Goal: Information Seeking & Learning: Learn about a topic

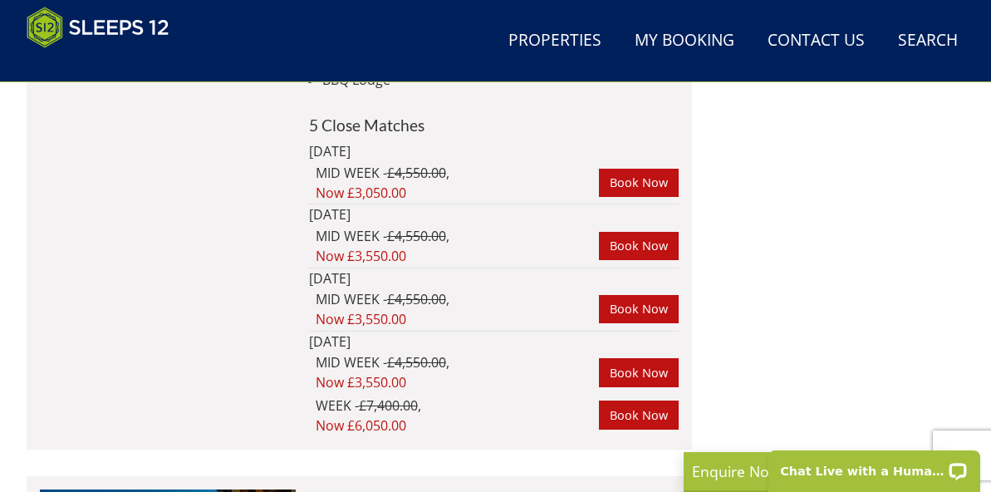
scroll to position [8109, 0]
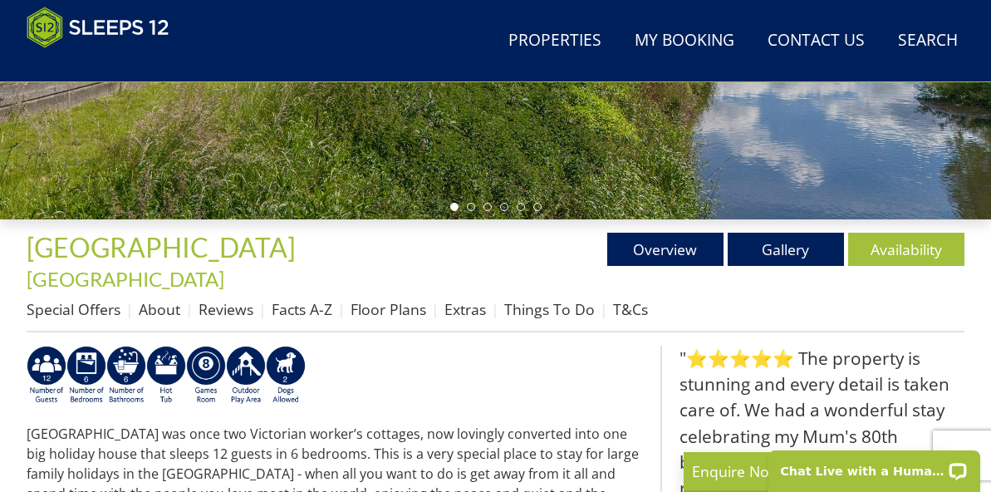
scroll to position [476, 0]
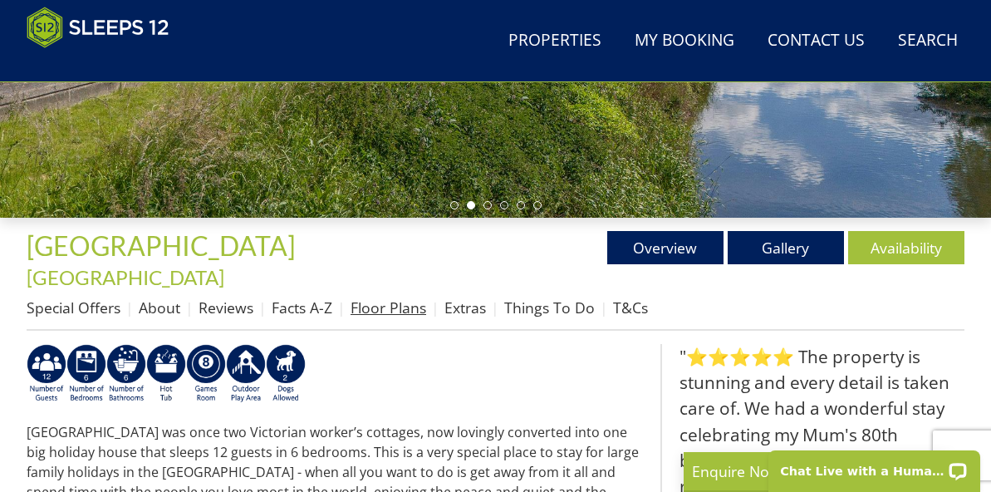
click at [404, 297] on link "Floor Plans" at bounding box center [388, 307] width 76 height 20
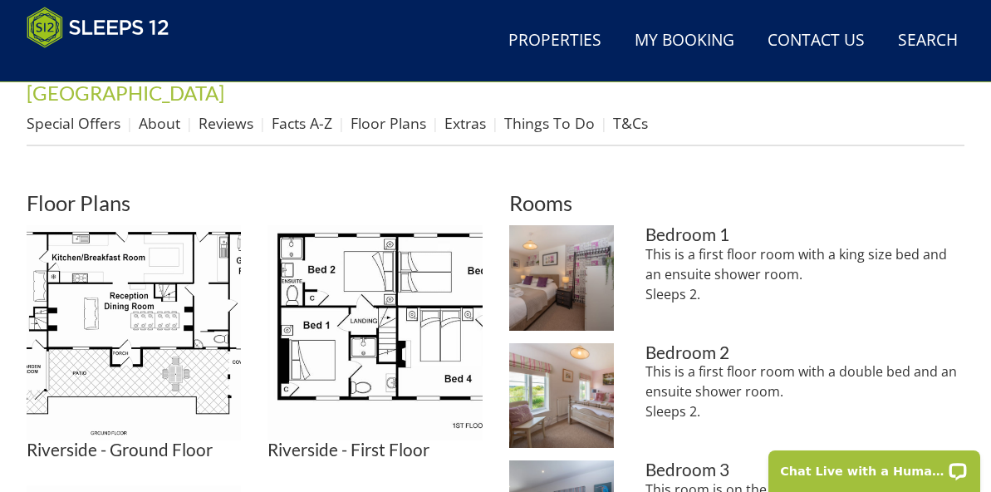
scroll to position [661, 0]
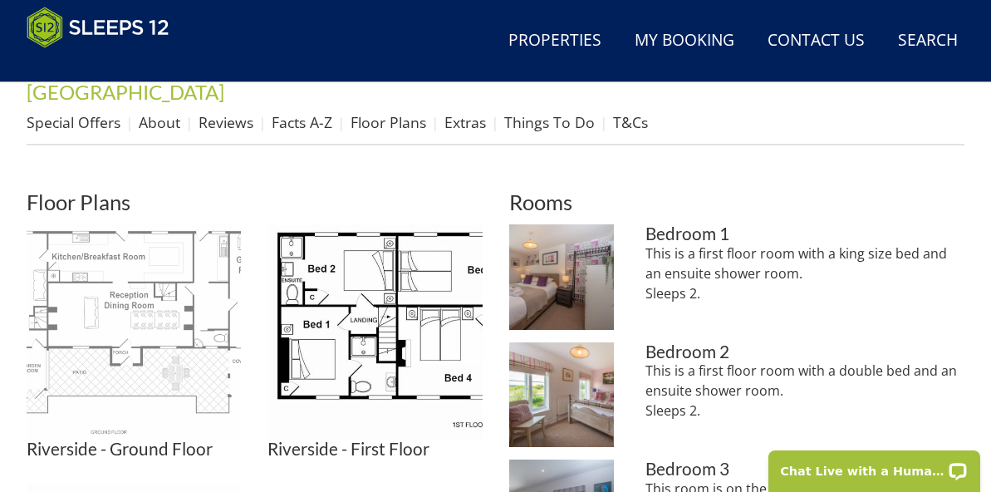
click at [173, 260] on img at bounding box center [134, 331] width 214 height 214
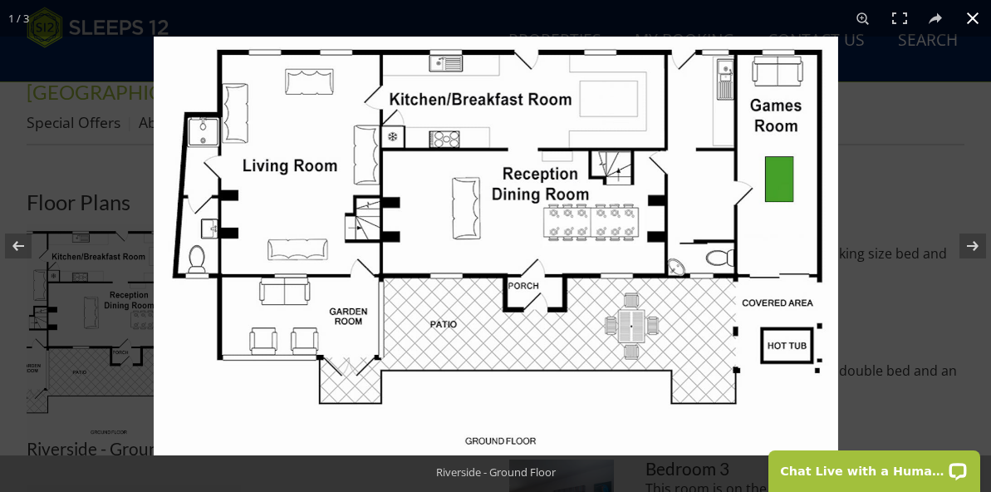
click at [969, 22] on button at bounding box center [972, 18] width 37 height 37
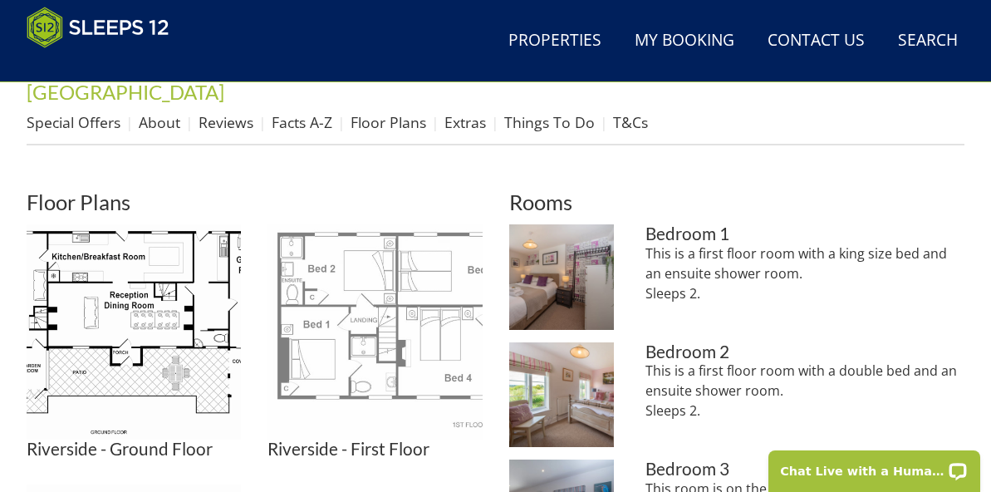
click at [434, 293] on img at bounding box center [374, 331] width 214 height 214
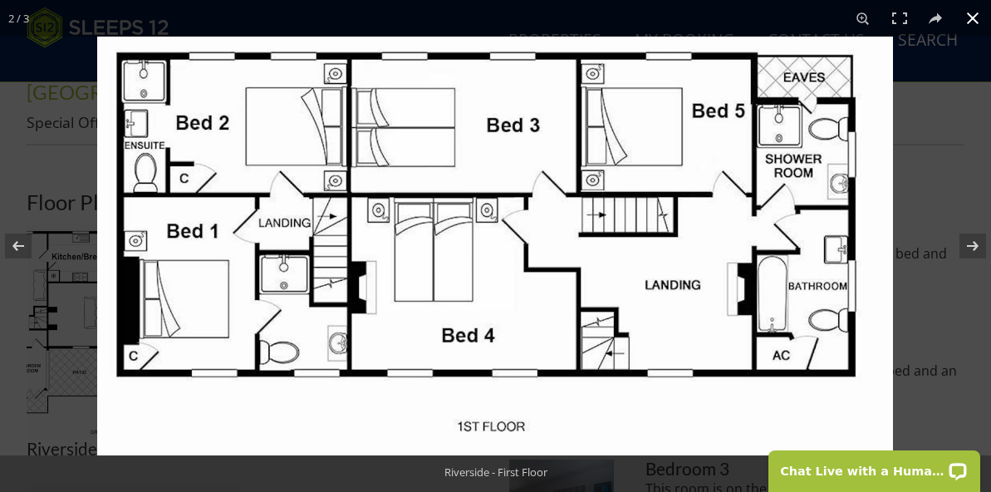
click at [972, 21] on button at bounding box center [972, 18] width 37 height 37
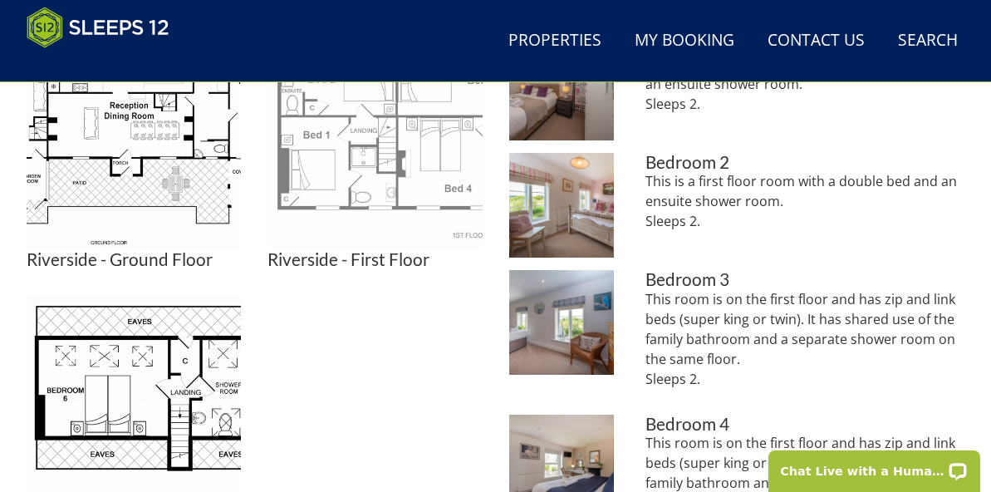
scroll to position [851, 0]
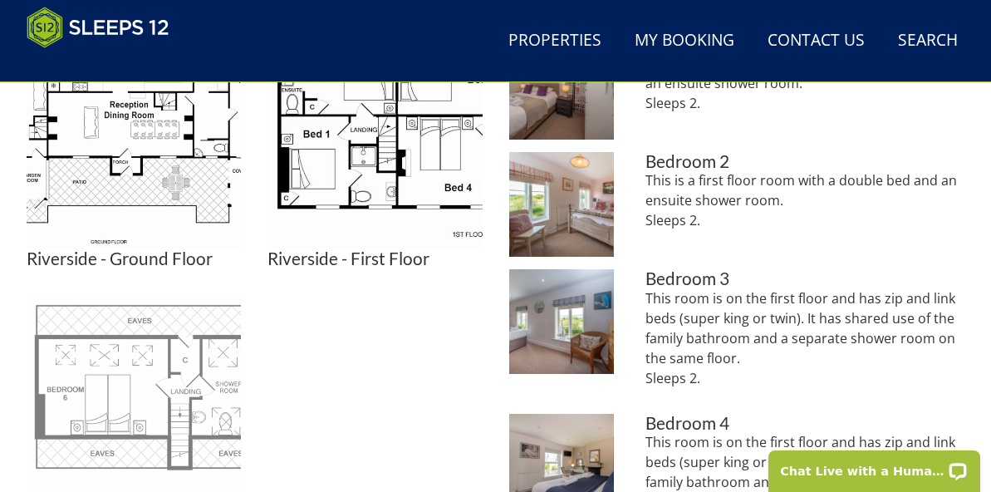
click at [140, 368] on img at bounding box center [134, 401] width 214 height 214
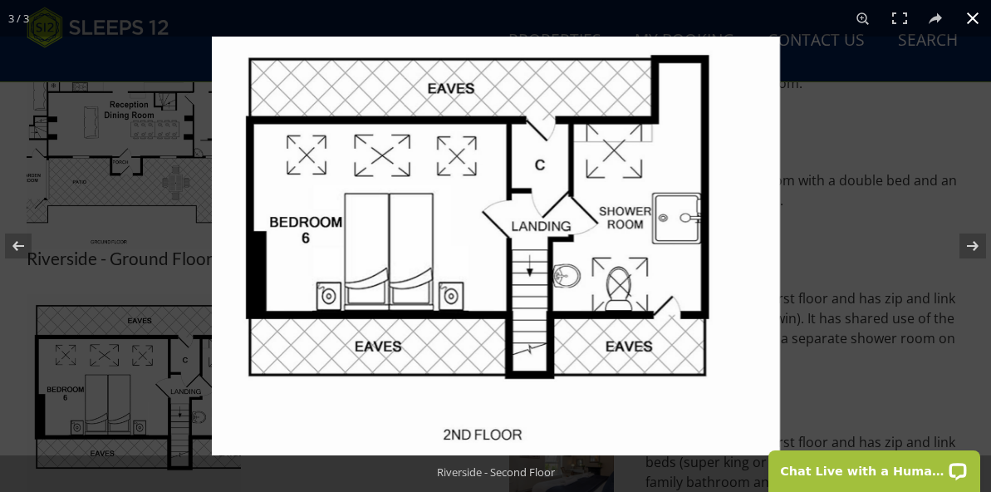
click at [974, 21] on button at bounding box center [972, 18] width 37 height 37
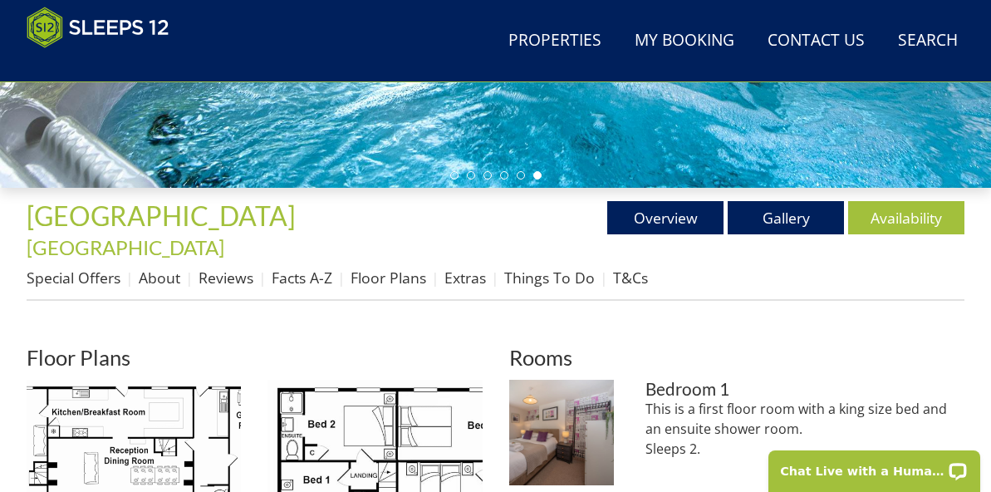
scroll to position [504, 0]
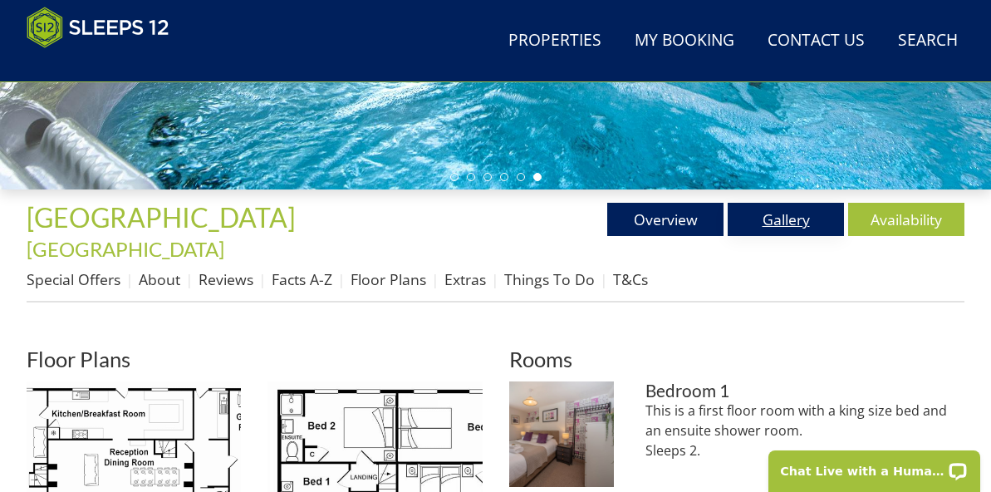
click at [776, 220] on link "Gallery" at bounding box center [785, 219] width 116 height 33
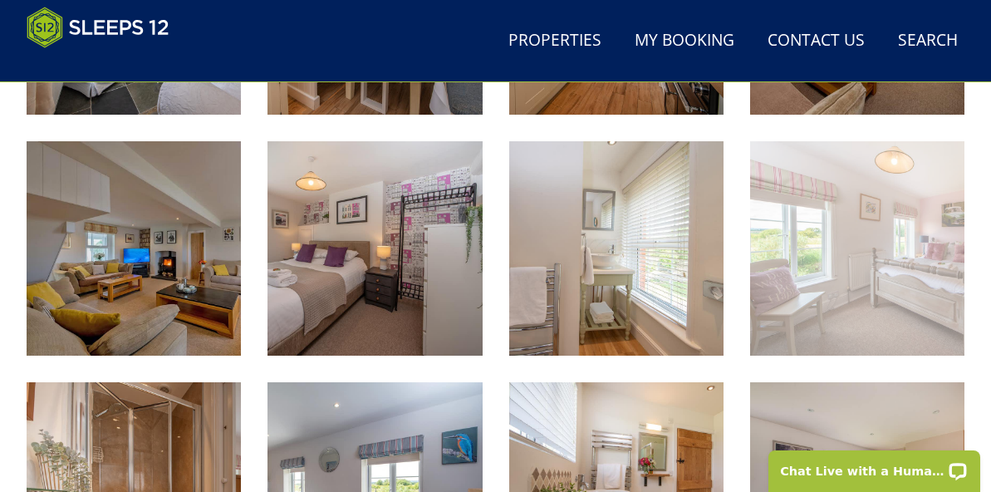
scroll to position [1393, 0]
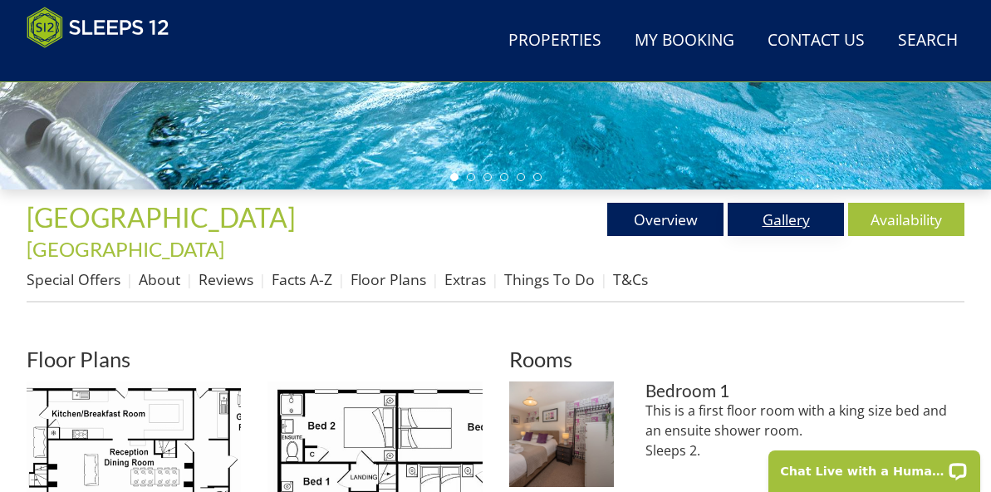
click at [777, 221] on link "Gallery" at bounding box center [785, 219] width 116 height 33
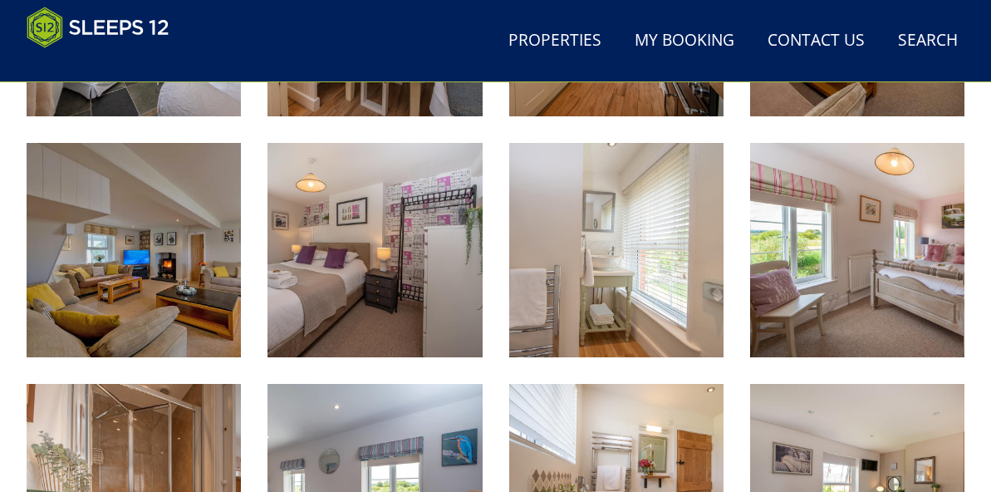
scroll to position [1402, 0]
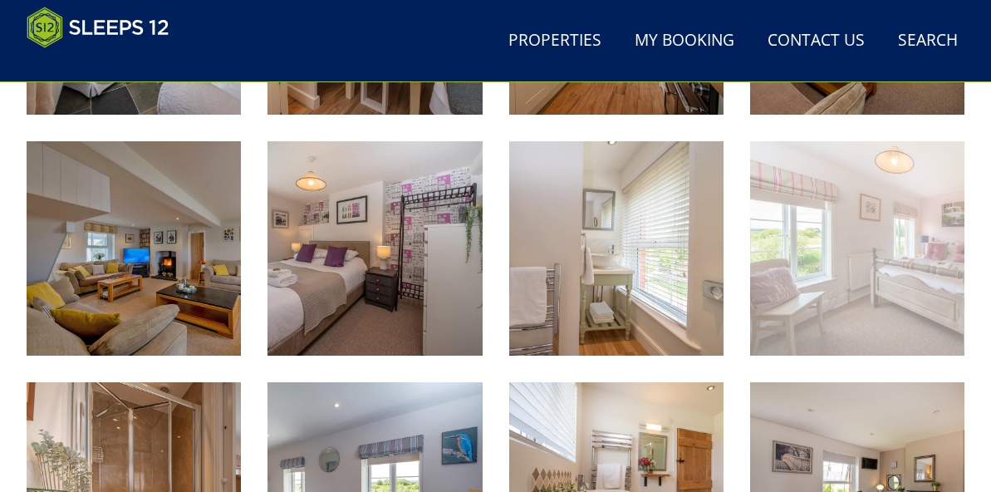
click at [870, 262] on img at bounding box center [857, 248] width 214 height 214
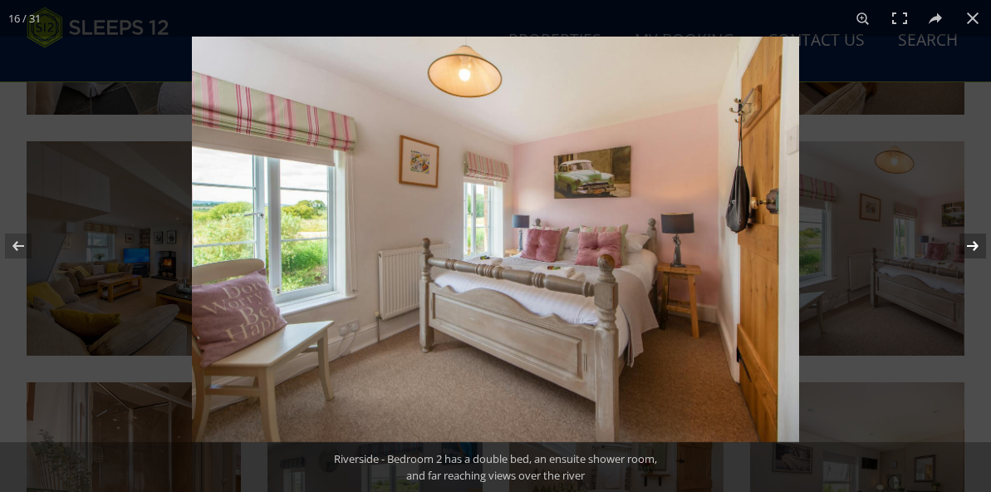
click at [974, 248] on button at bounding box center [962, 245] width 58 height 83
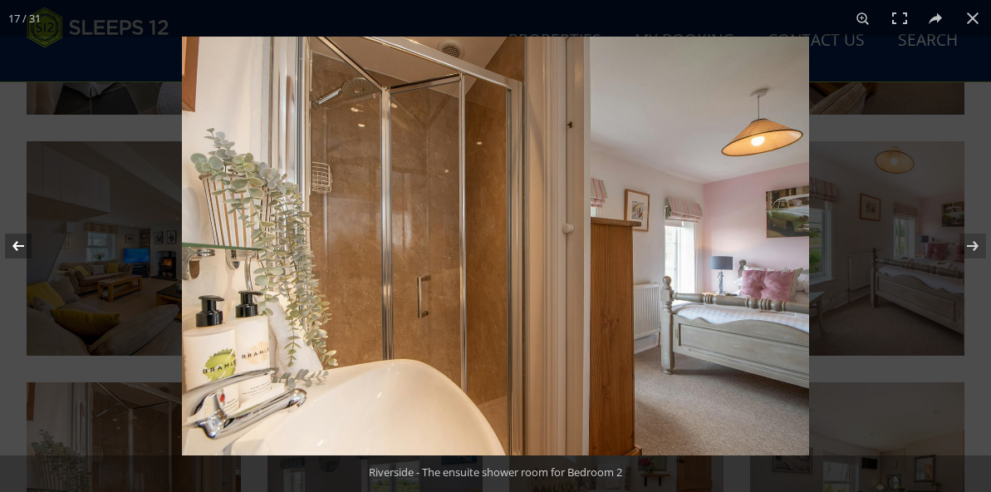
click at [20, 244] on button at bounding box center [29, 245] width 58 height 83
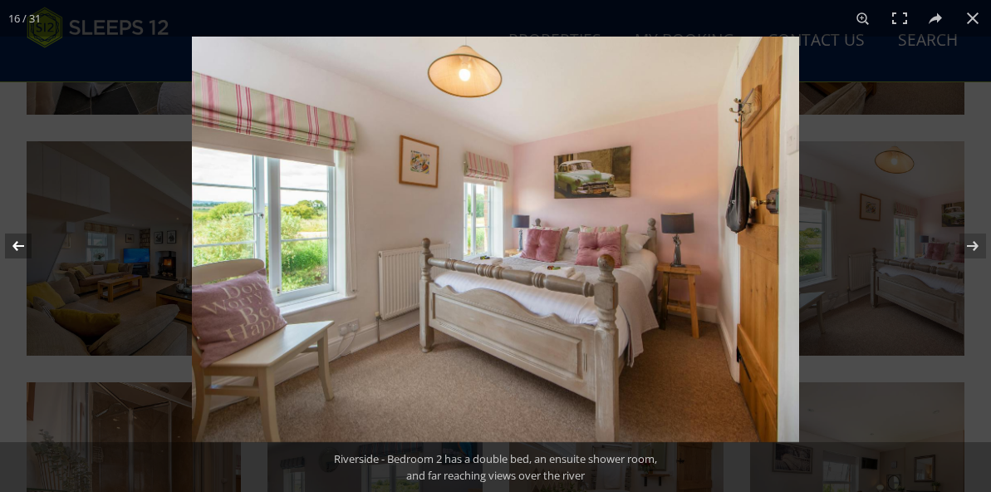
click at [20, 244] on button at bounding box center [29, 245] width 58 height 83
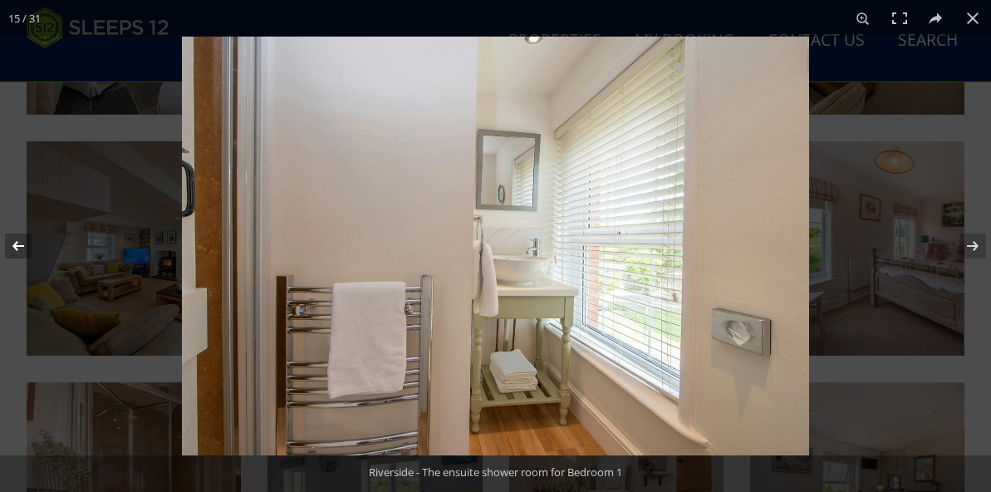
click at [19, 243] on button at bounding box center [29, 245] width 58 height 83
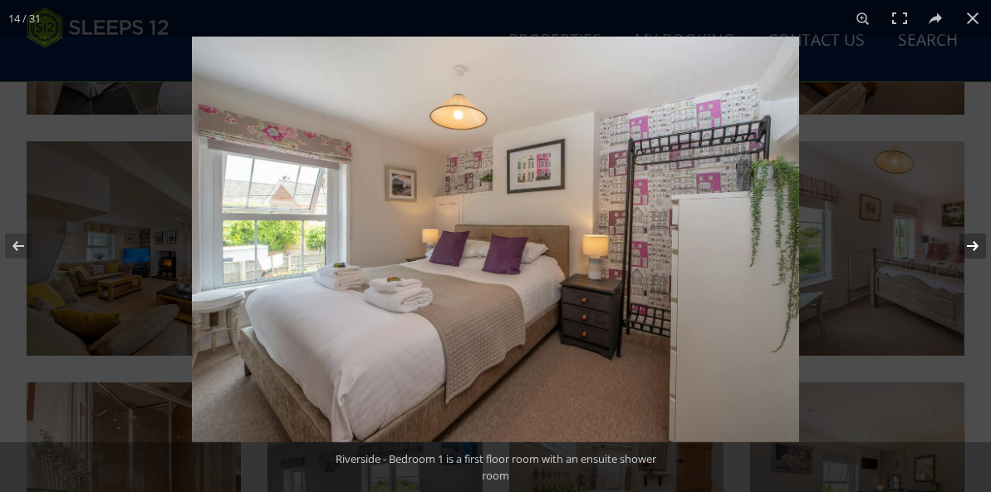
click at [972, 243] on button at bounding box center [962, 245] width 58 height 83
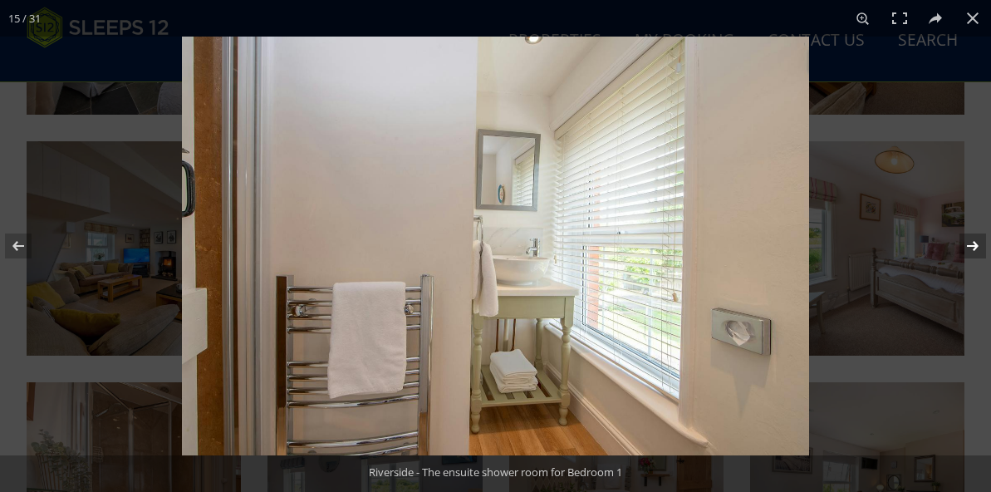
click at [972, 243] on button at bounding box center [962, 245] width 58 height 83
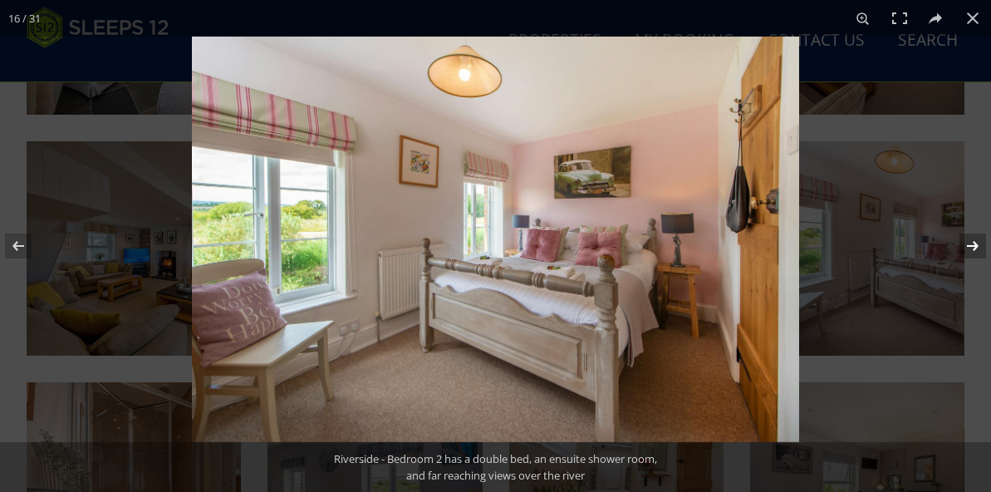
click at [966, 241] on button at bounding box center [962, 245] width 58 height 83
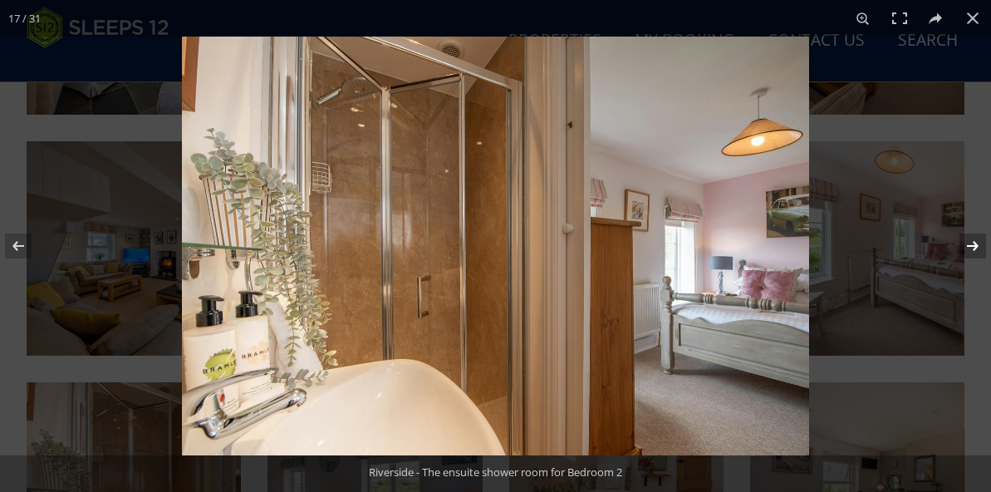
click at [972, 243] on button at bounding box center [962, 245] width 58 height 83
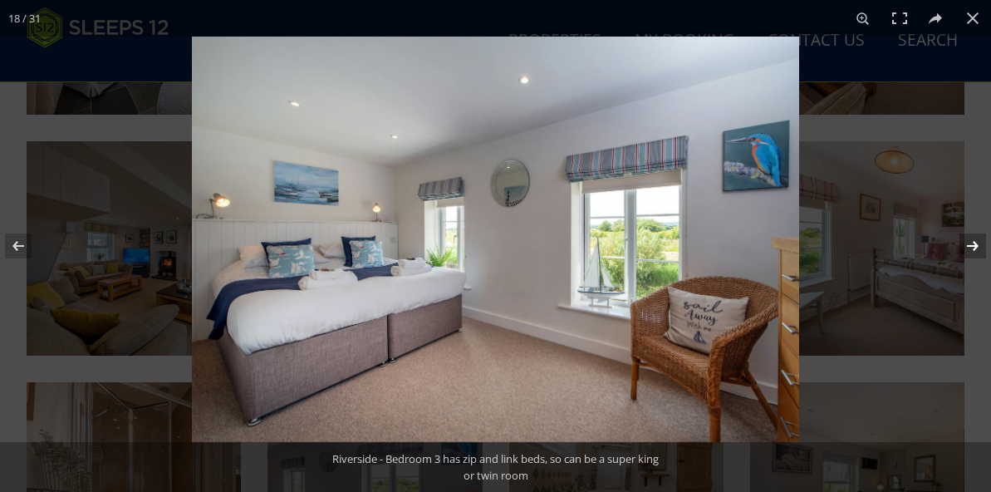
click at [973, 247] on button at bounding box center [962, 245] width 58 height 83
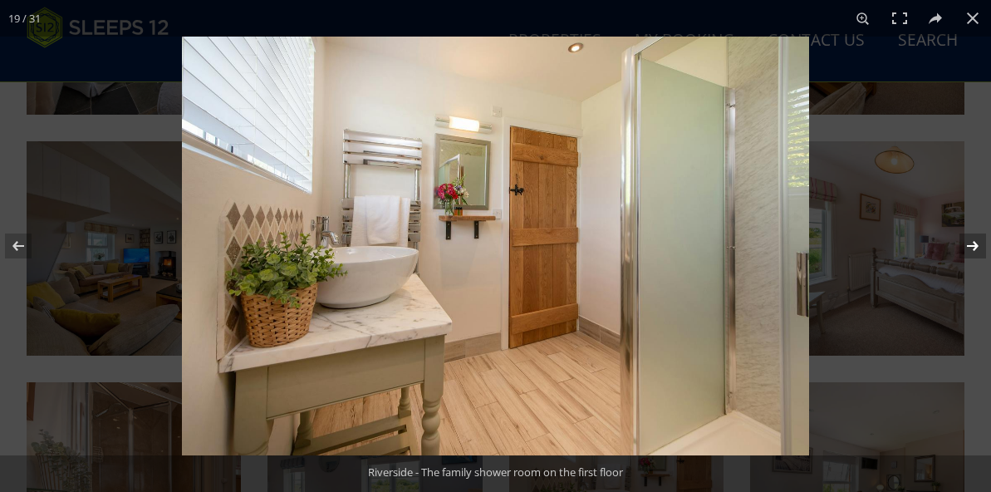
click at [973, 247] on button at bounding box center [962, 245] width 58 height 83
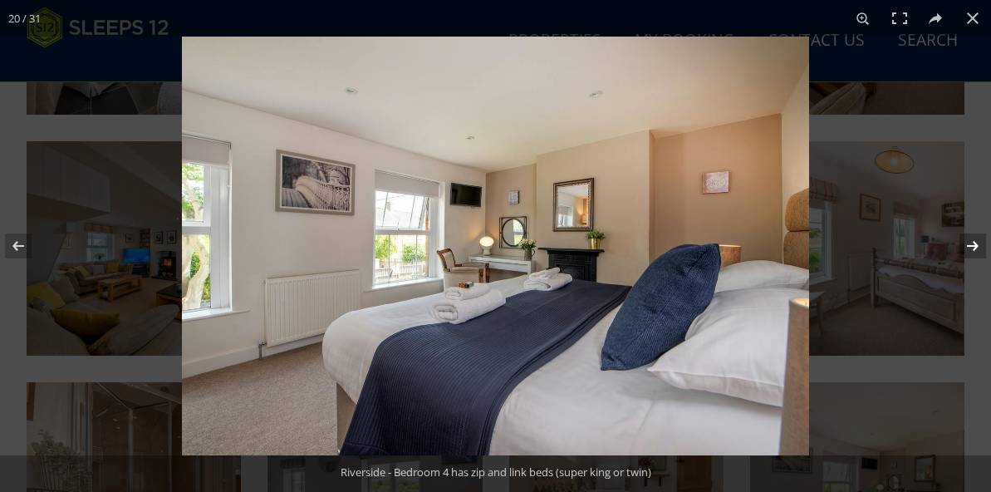
click at [974, 247] on button at bounding box center [962, 245] width 58 height 83
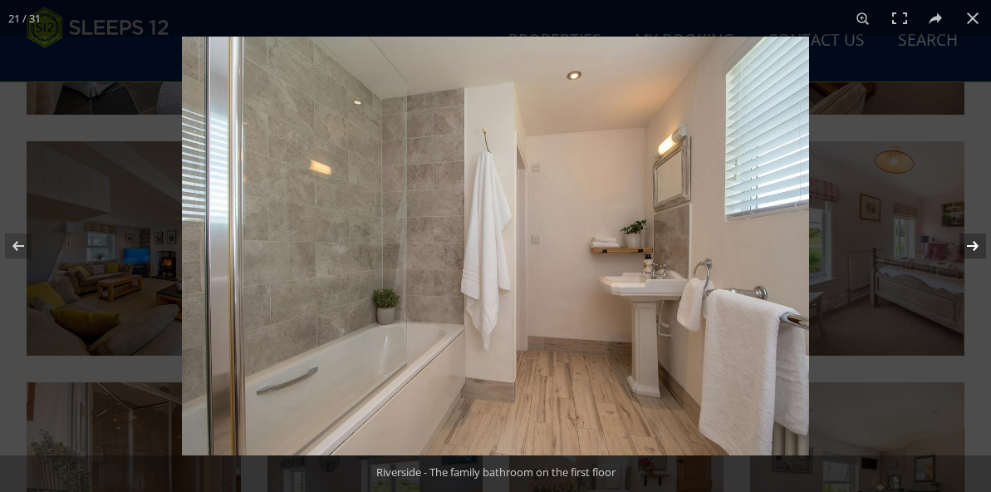
click at [974, 246] on button at bounding box center [962, 245] width 58 height 83
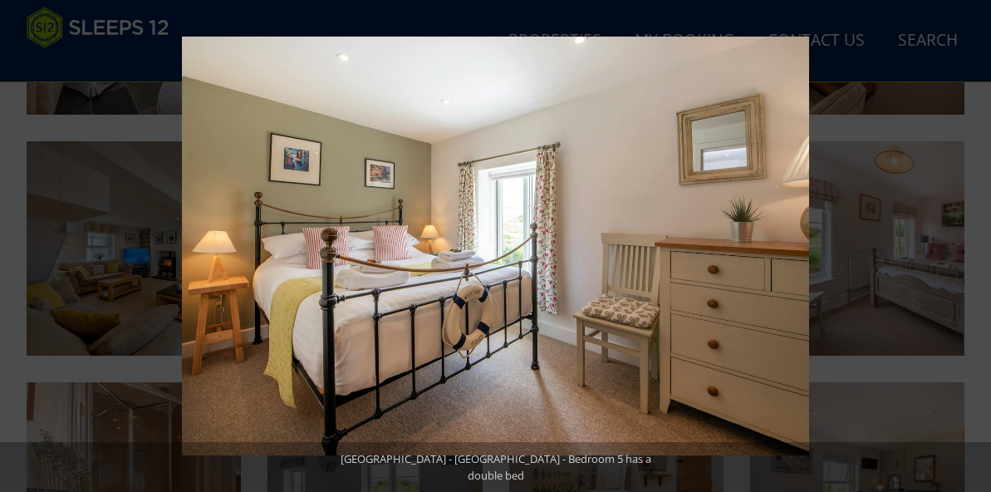
click at [974, 246] on button at bounding box center [962, 245] width 58 height 83
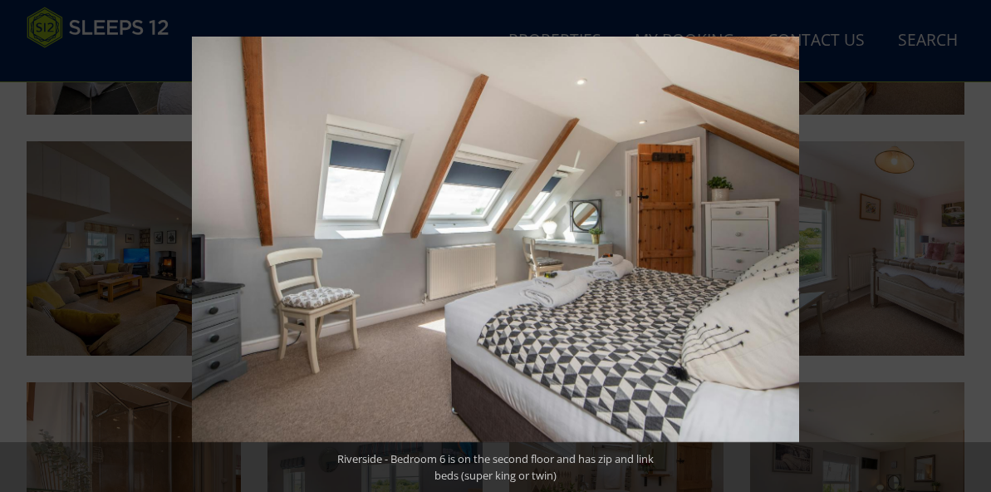
click at [974, 246] on button at bounding box center [962, 245] width 58 height 83
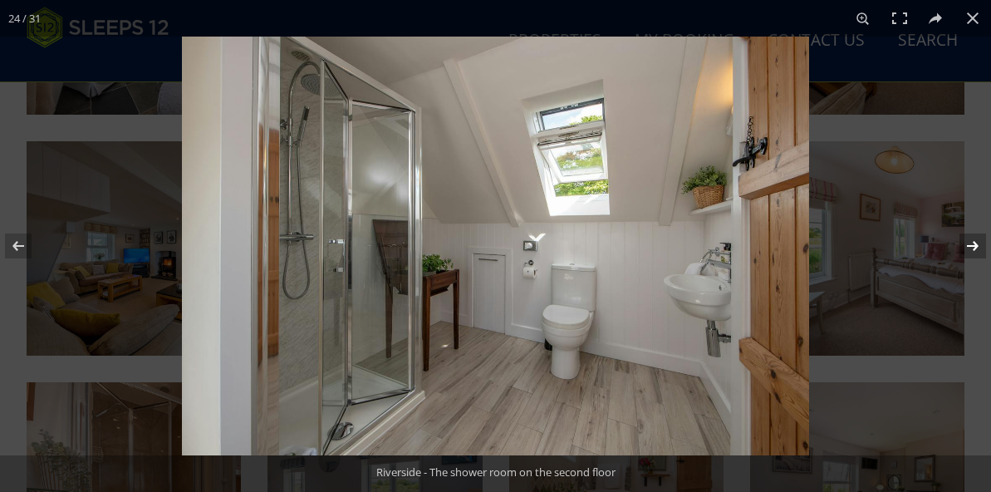
click at [975, 246] on button at bounding box center [962, 245] width 58 height 83
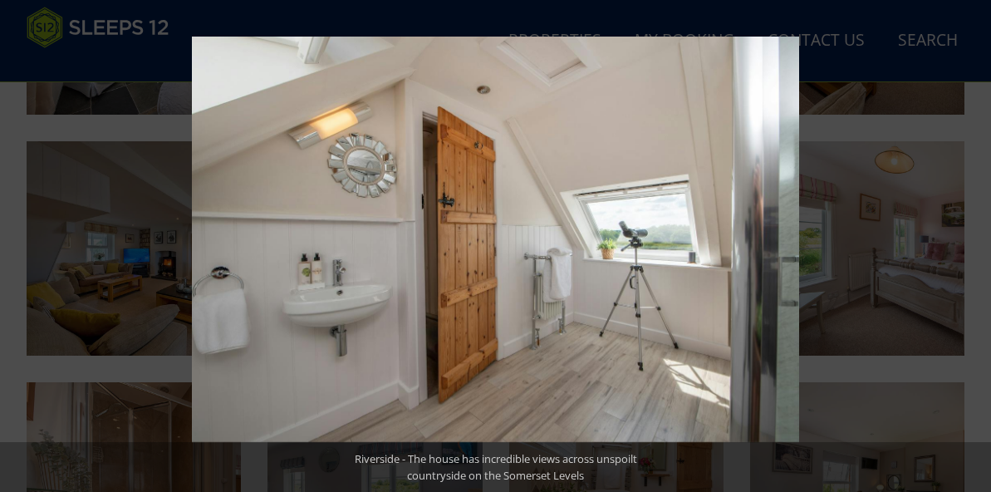
click at [975, 246] on button at bounding box center [962, 245] width 58 height 83
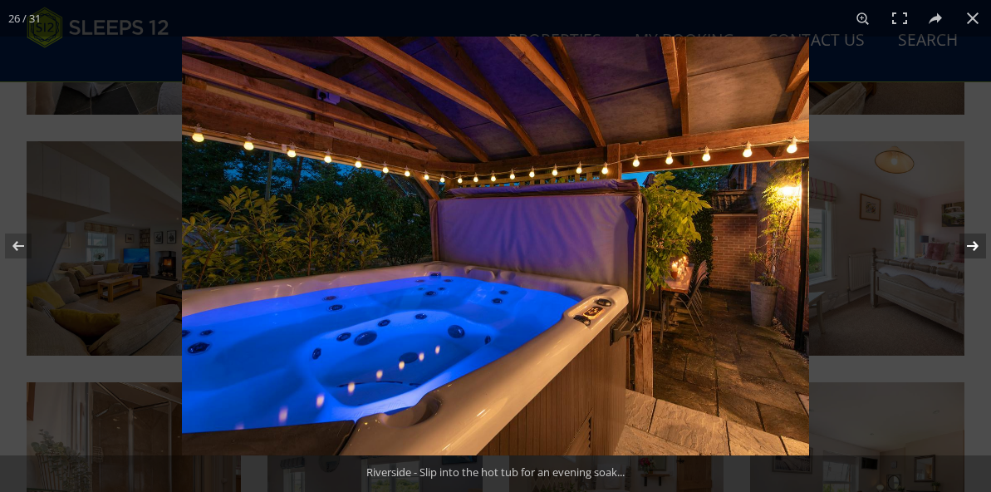
click at [976, 245] on button at bounding box center [962, 245] width 58 height 83
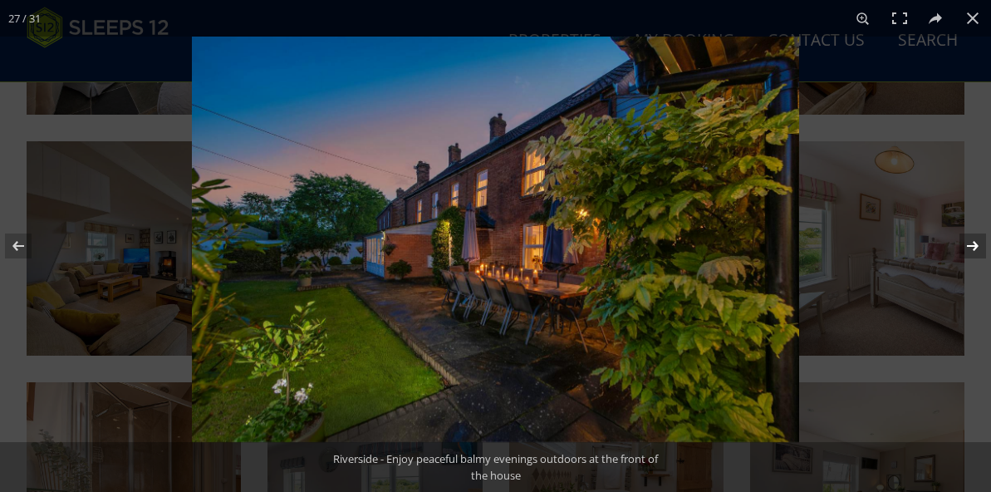
click at [976, 246] on button at bounding box center [962, 245] width 58 height 83
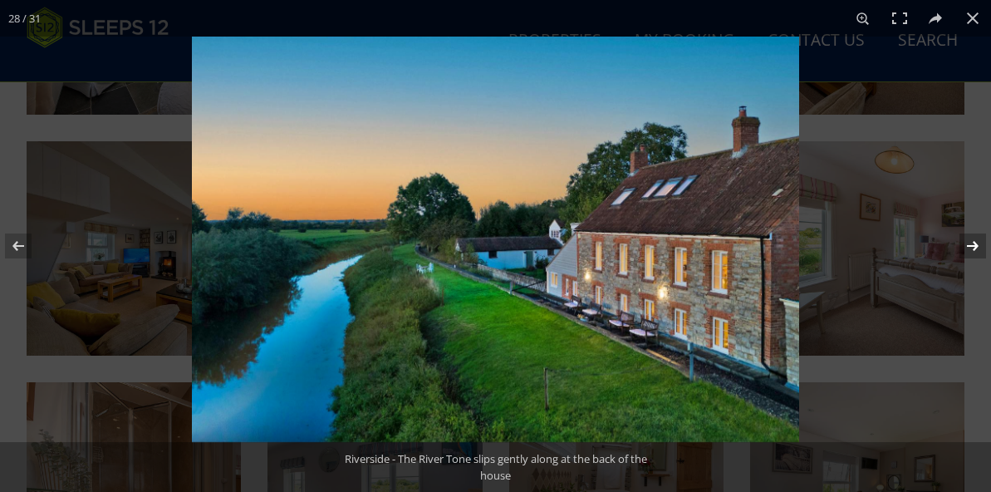
click at [976, 246] on button at bounding box center [962, 245] width 58 height 83
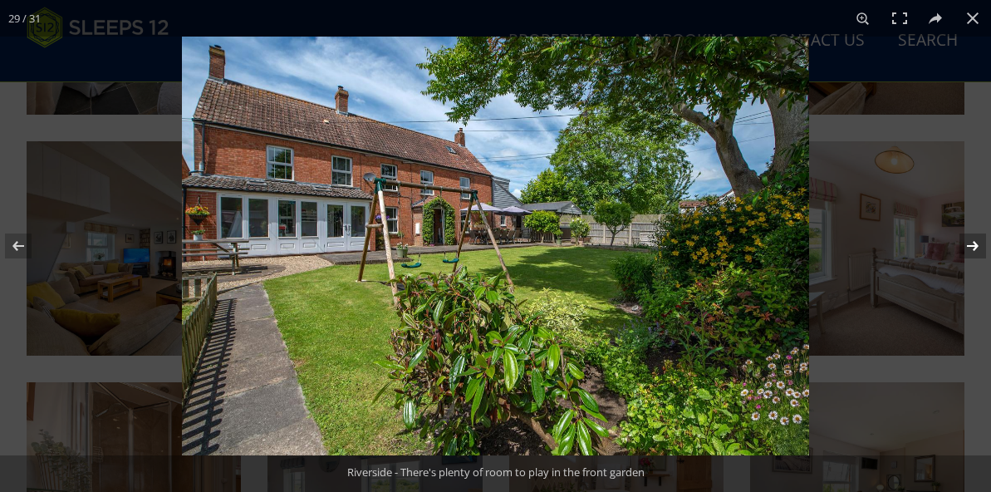
click at [976, 245] on button at bounding box center [962, 245] width 58 height 83
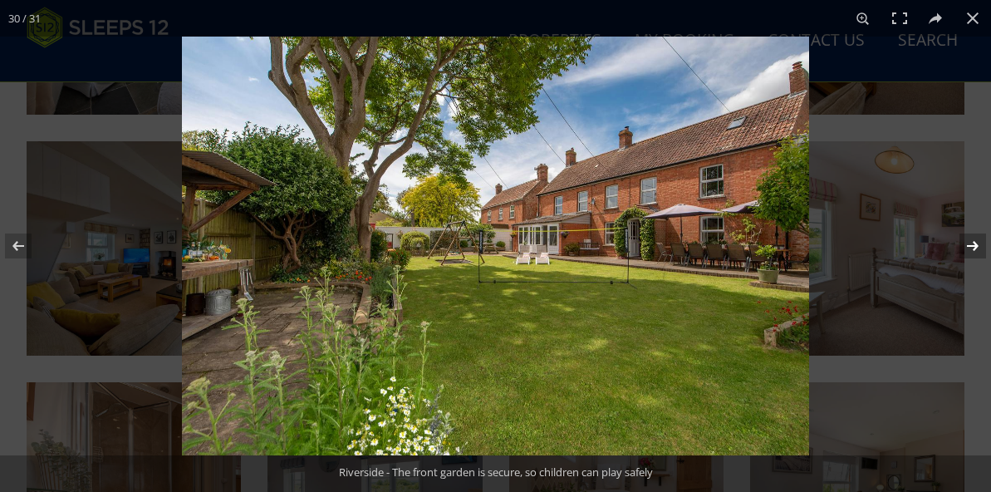
click at [976, 245] on button at bounding box center [962, 245] width 58 height 83
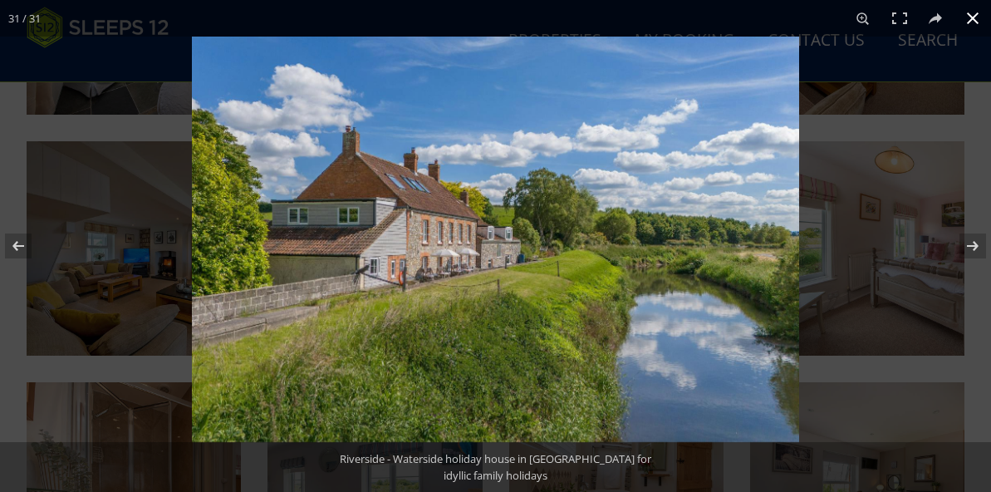
click at [971, 22] on button at bounding box center [972, 18] width 37 height 37
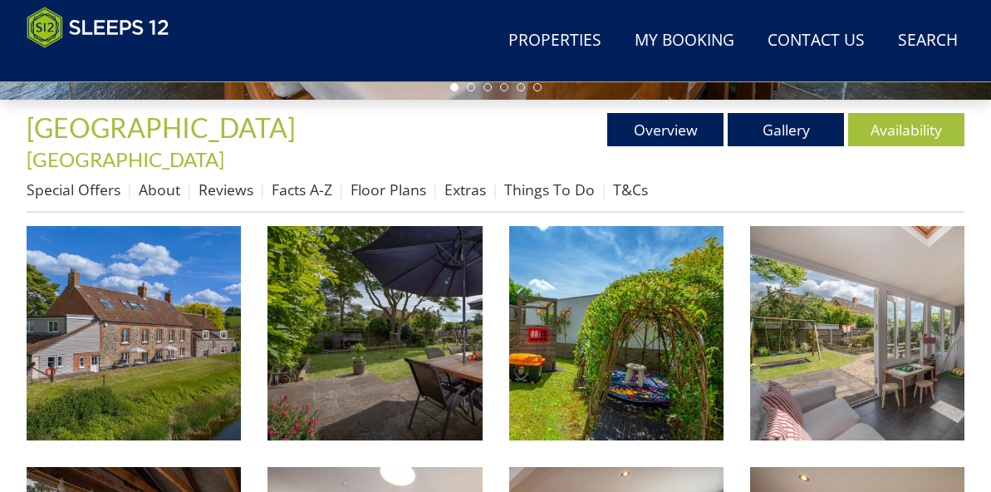
scroll to position [597, 0]
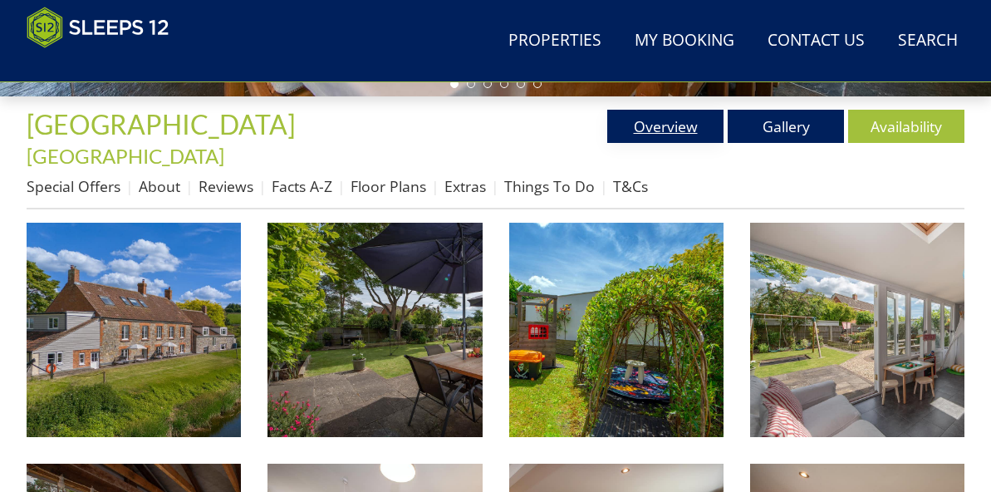
click at [653, 135] on link "Overview" at bounding box center [665, 126] width 116 height 33
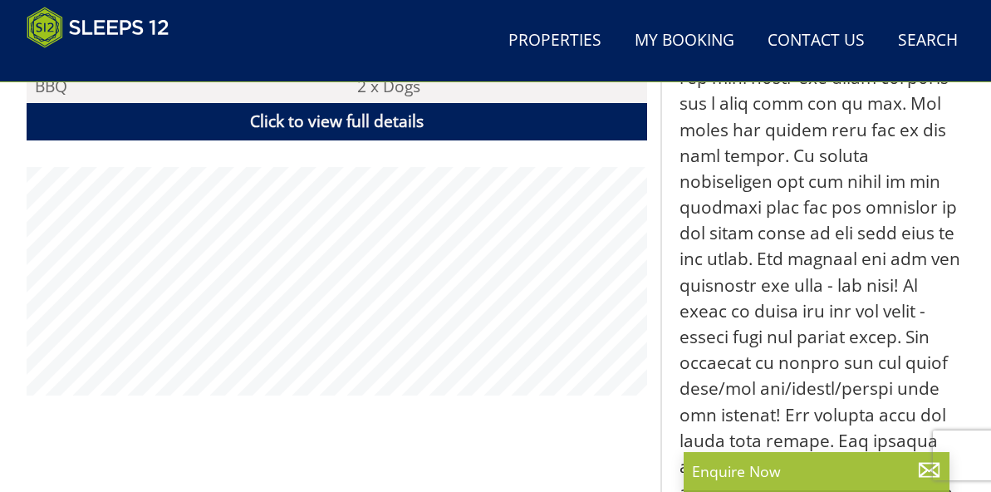
scroll to position [1241, 0]
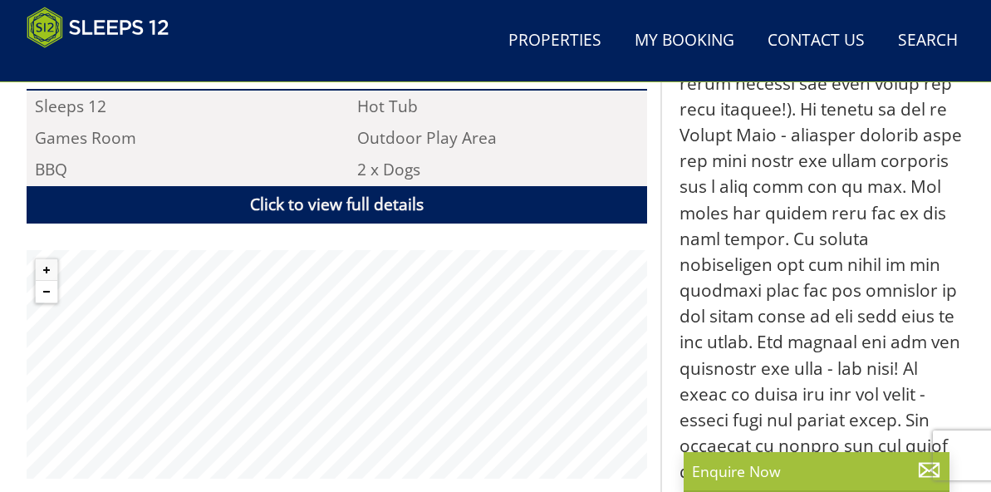
click at [50, 281] on button "Zoom out" at bounding box center [47, 292] width 22 height 22
click at [51, 281] on button "Zoom out" at bounding box center [47, 292] width 22 height 22
